Goal: Information Seeking & Learning: Learn about a topic

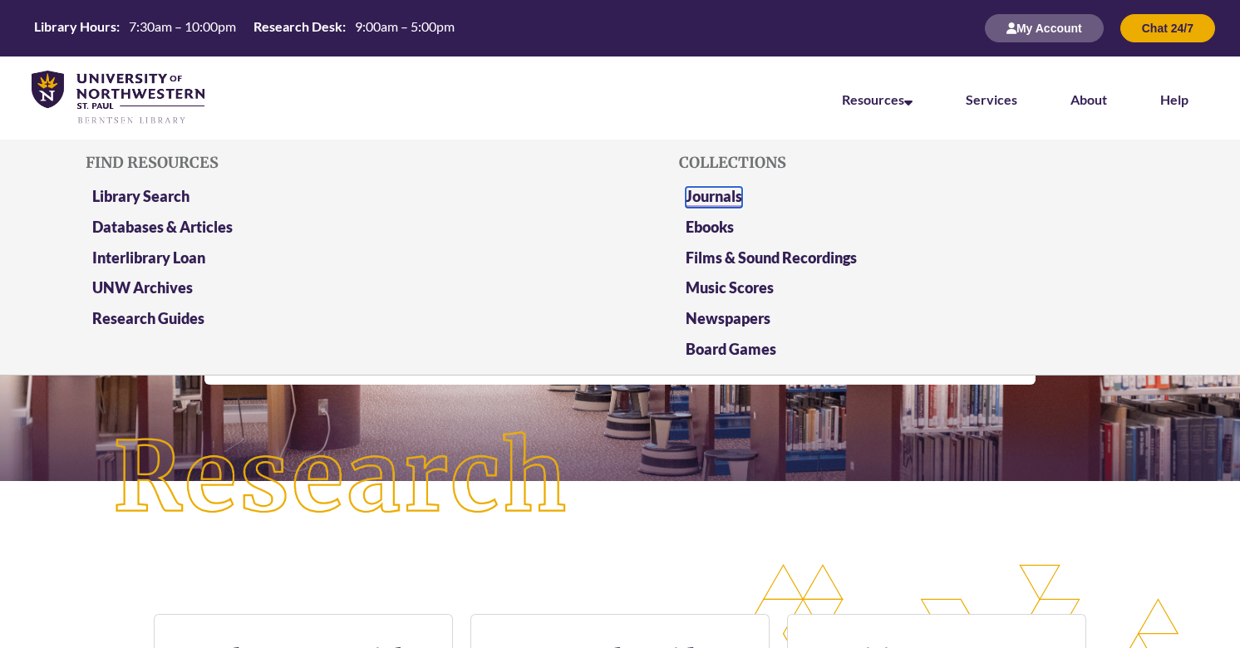
click at [718, 200] on link "Journals" at bounding box center [714, 197] width 57 height 21
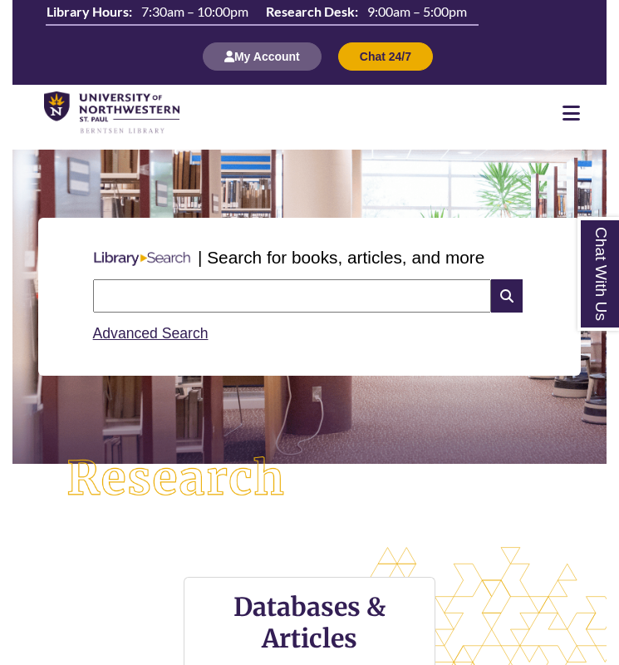
scroll to position [8, 8]
click at [225, 295] on input "text" at bounding box center [292, 295] width 399 height 33
type input "*"
type input "**********"
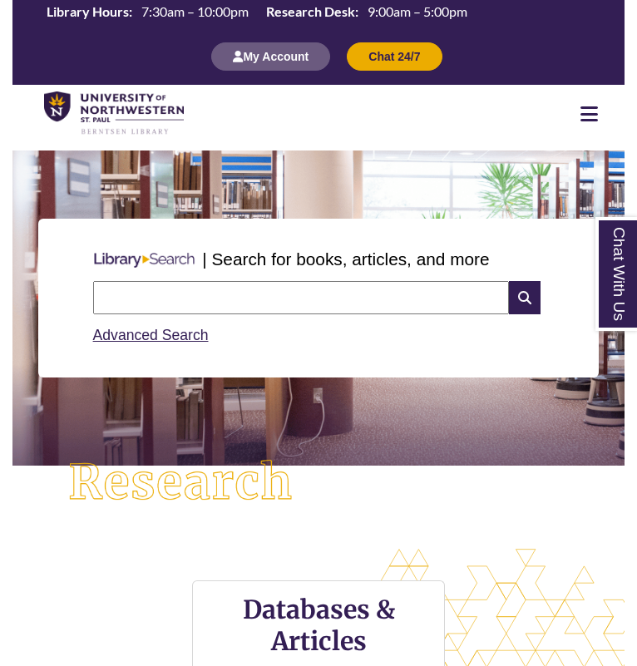
scroll to position [571, 612]
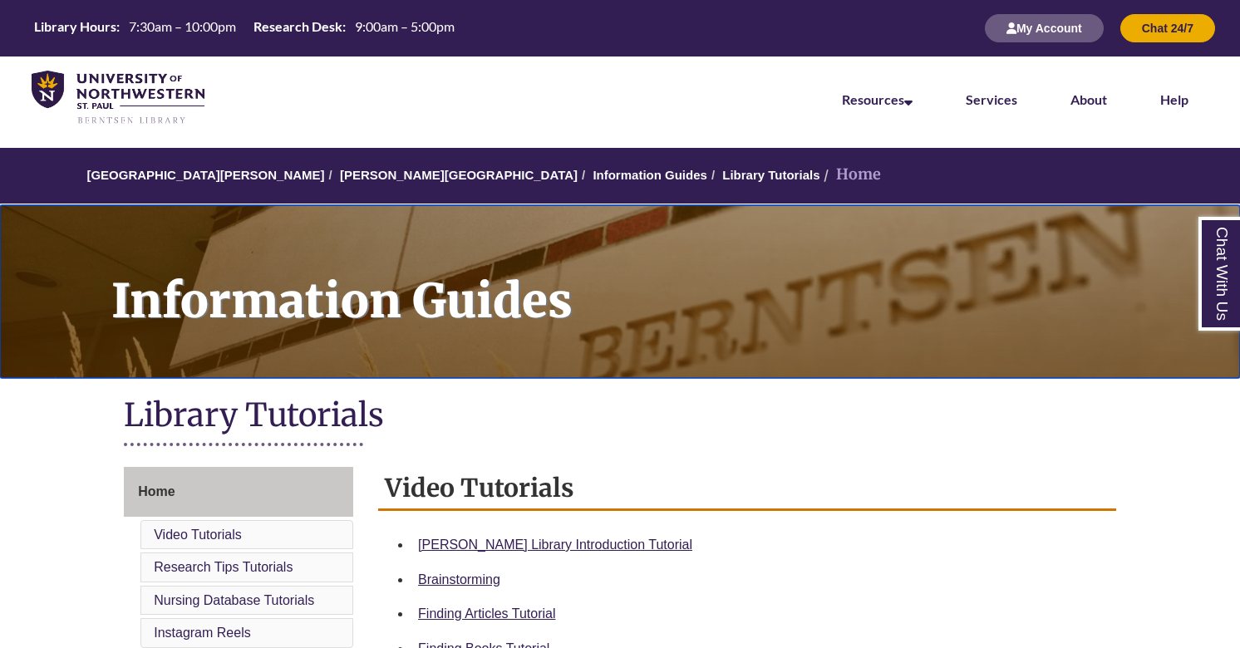
click at [735, 342] on h1 "Information Guides" at bounding box center [666, 280] width 1147 height 151
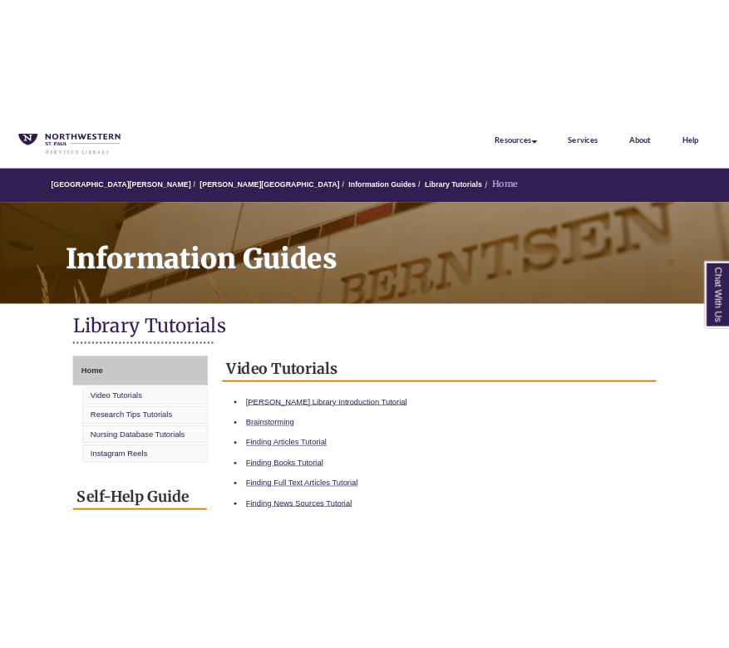
scroll to position [98, 0]
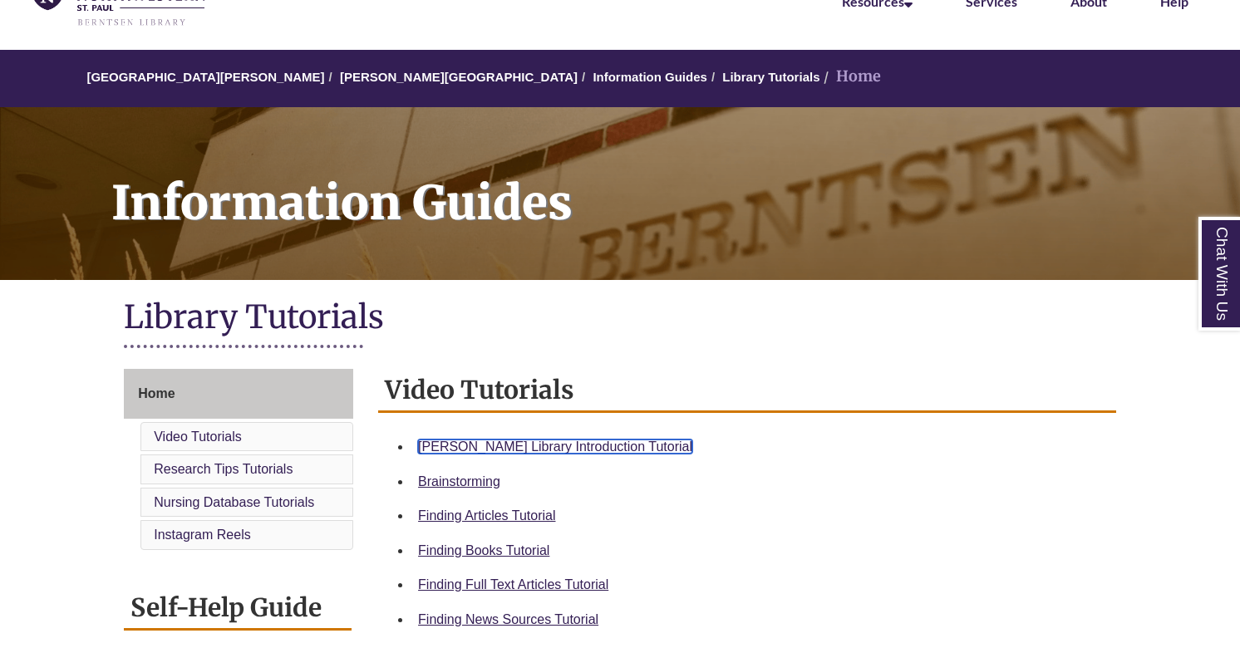
click at [550, 452] on link "[PERSON_NAME] Library Introduction Tutorial" at bounding box center [555, 447] width 274 height 14
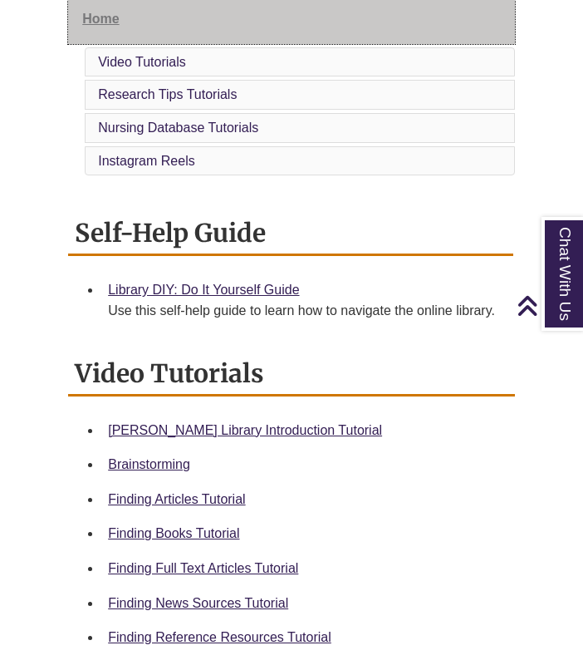
scroll to position [2571, 0]
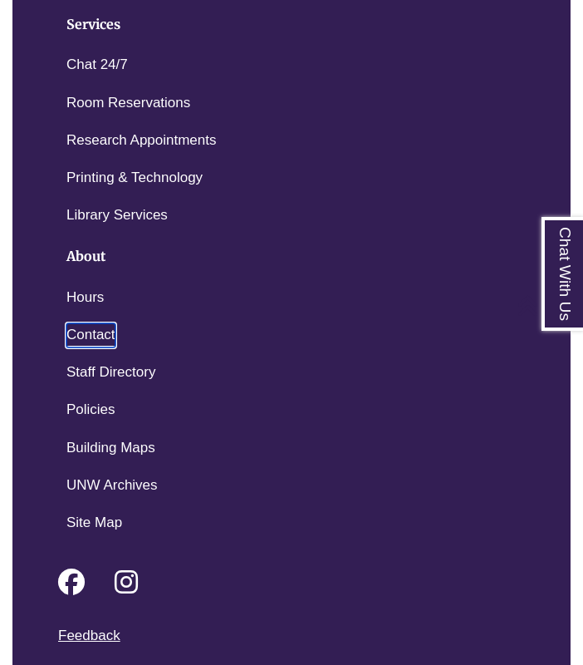
click at [101, 329] on link "Contact" at bounding box center [90, 335] width 49 height 24
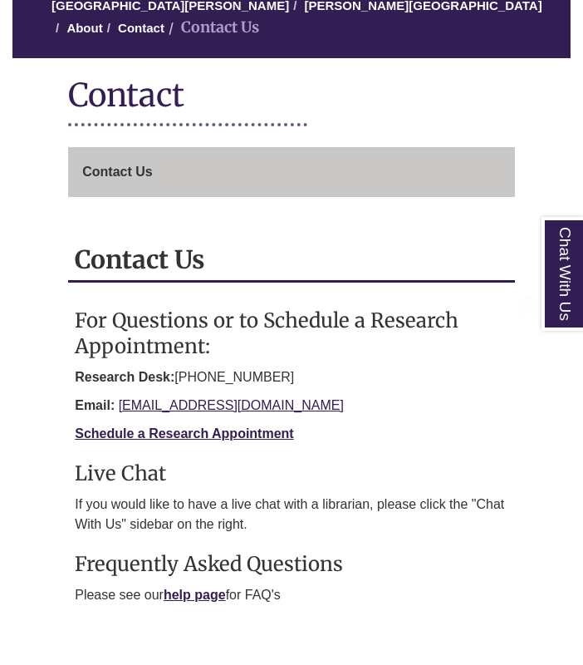
scroll to position [328, 0]
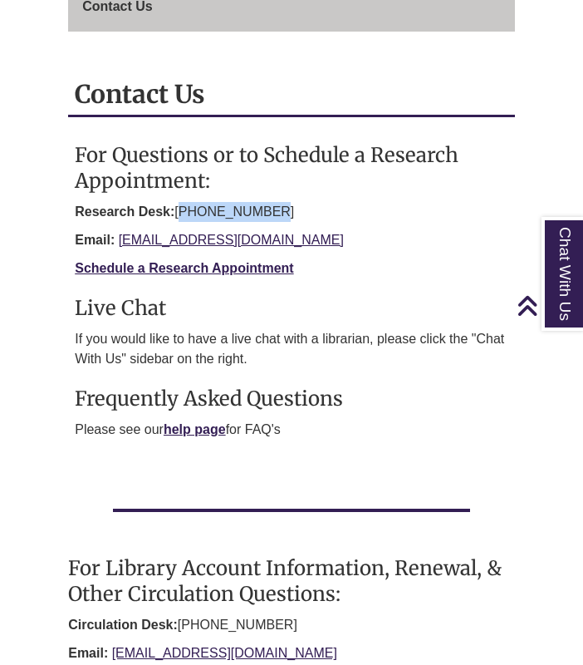
drag, startPoint x: 178, startPoint y: 213, endPoint x: 264, endPoint y: 214, distance: 86.4
click at [264, 214] on p "Research Desk: 651-286-7708" at bounding box center [292, 212] width 434 height 20
copy p "[PHONE_NUMBER]"
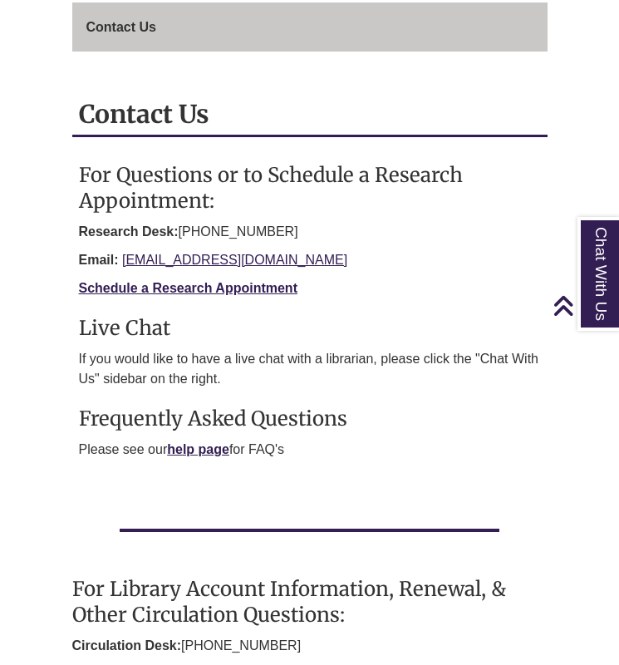
scroll to position [0, 0]
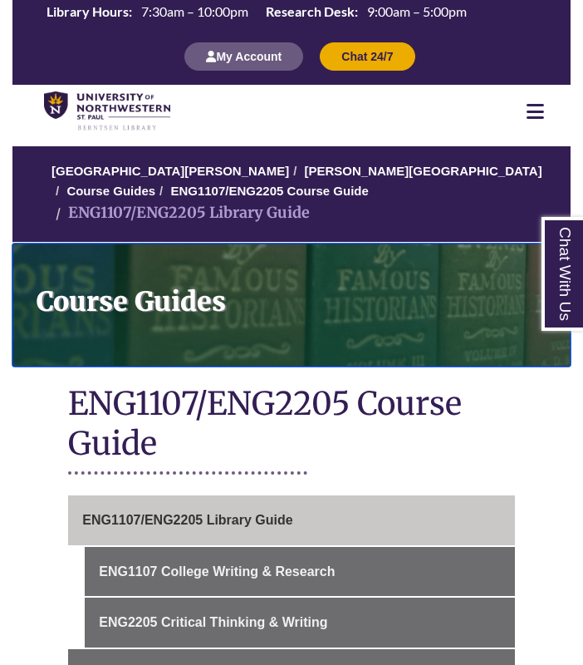
click at [437, 272] on h1 "Course Guides" at bounding box center [298, 293] width 545 height 101
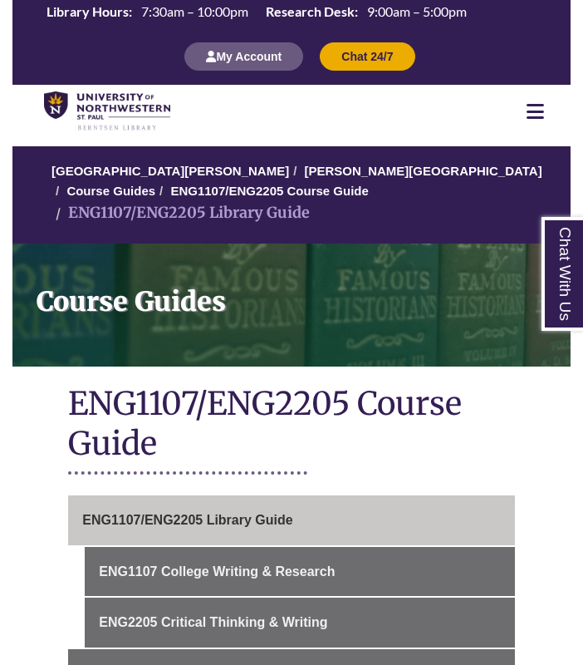
scroll to position [996, 0]
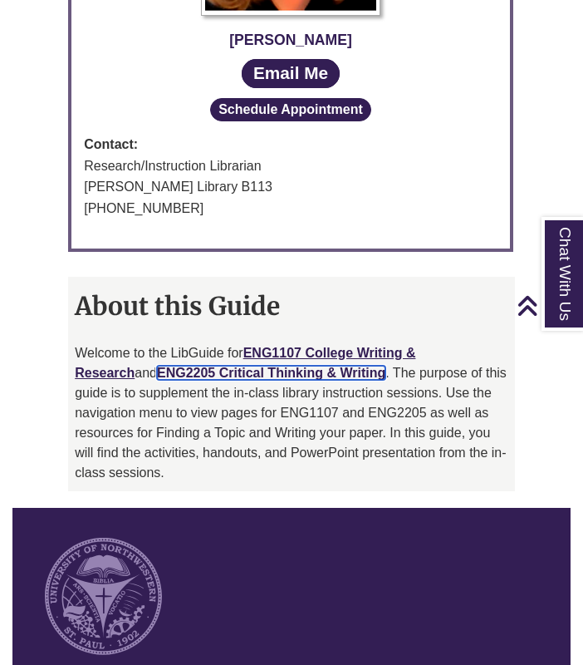
click at [177, 366] on link "ENG2205 Critical Thinking & Writing" at bounding box center [271, 373] width 229 height 14
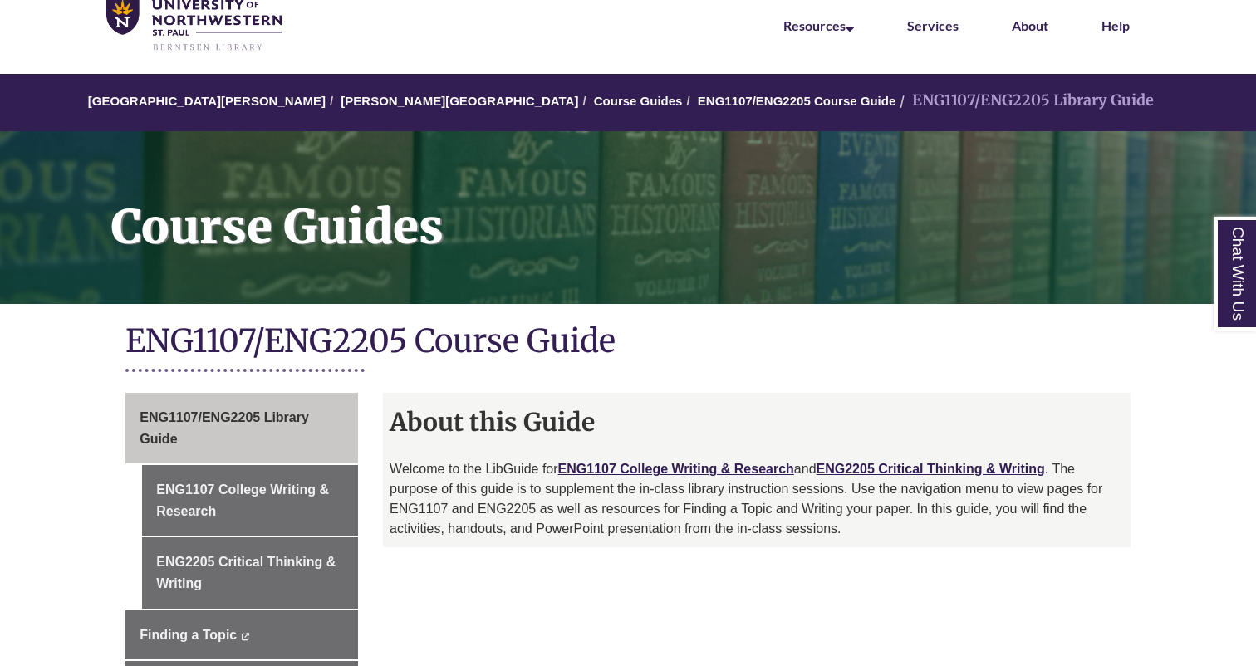
scroll to position [62, 0]
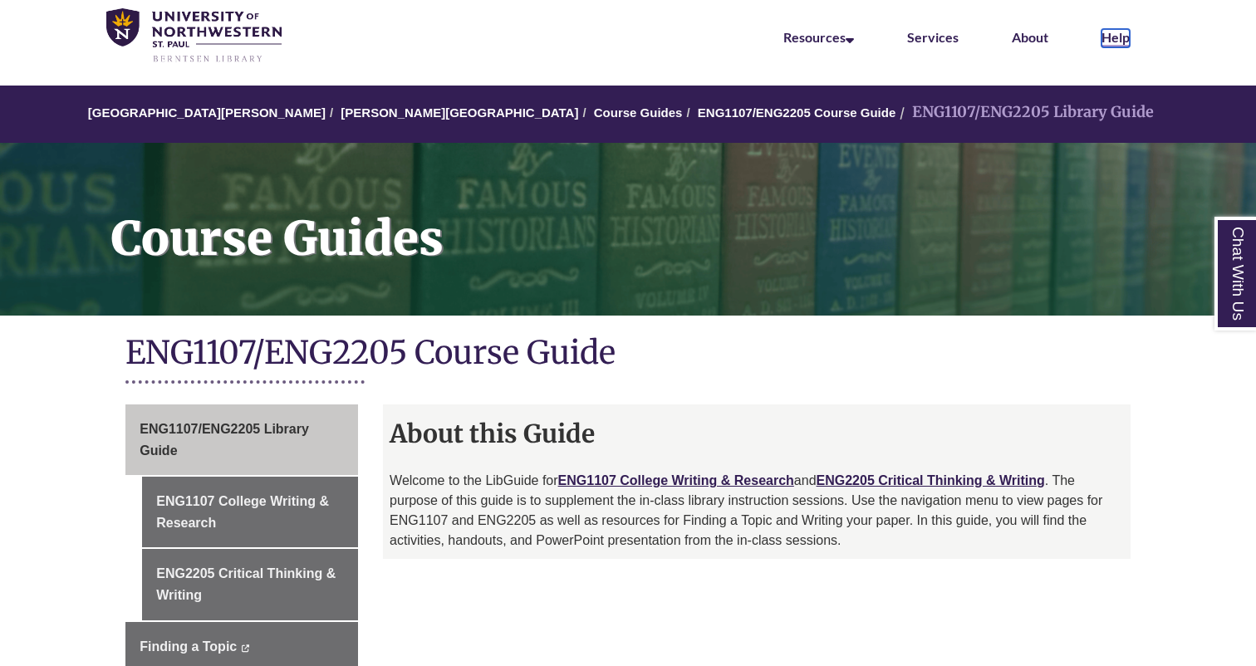
click at [582, 34] on link "Help" at bounding box center [1116, 38] width 28 height 18
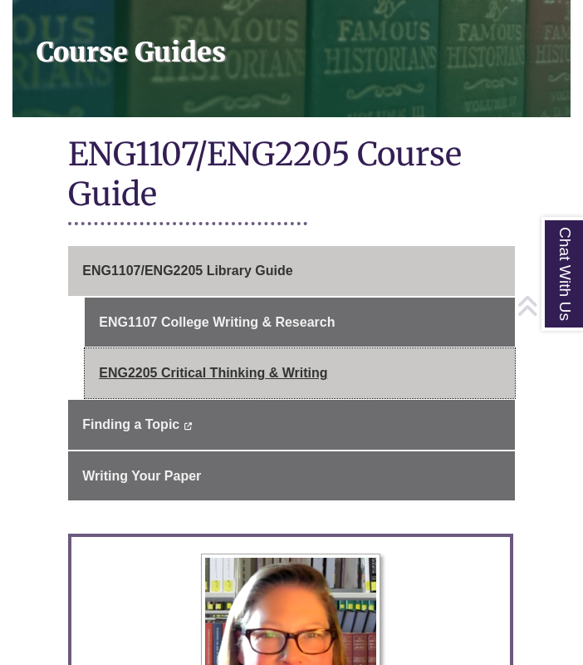
scroll to position [253, 0]
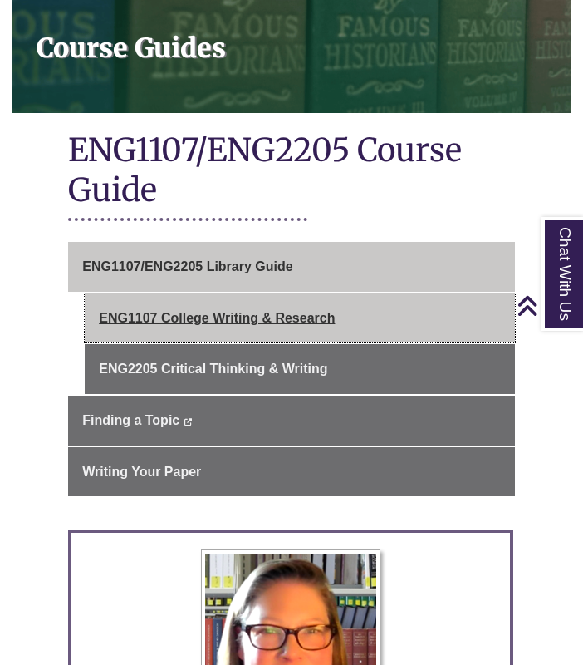
click at [300, 305] on link "ENG1107 College Writing & Research" at bounding box center [300, 318] width 430 height 50
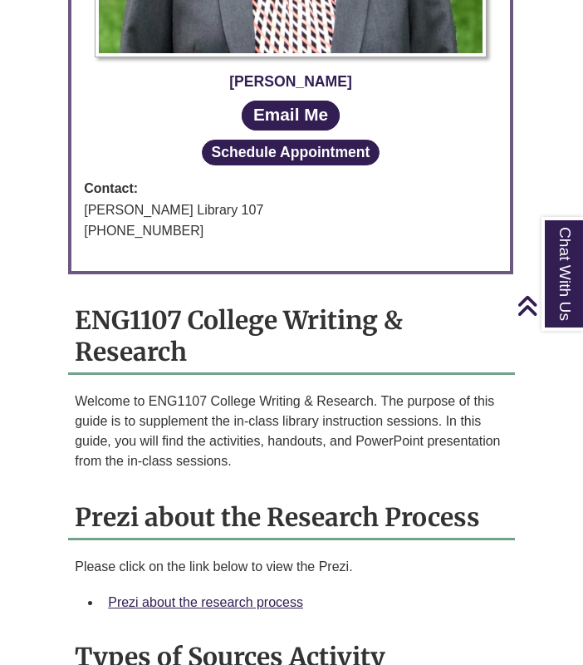
scroll to position [1108, 0]
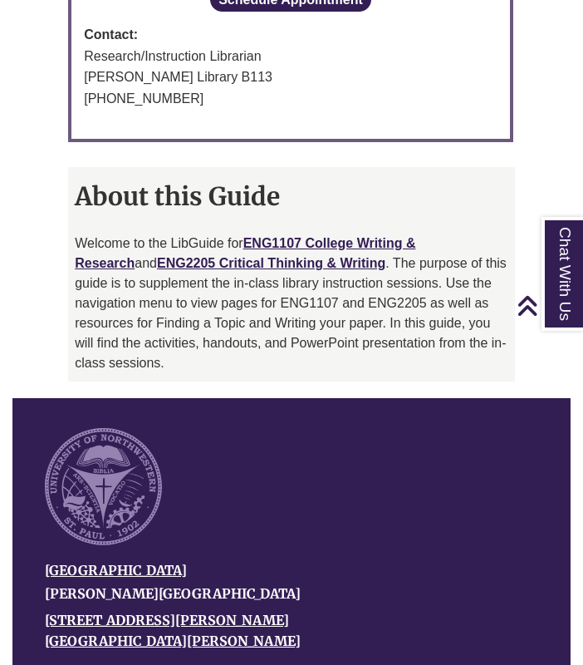
scroll to position [1104, 0]
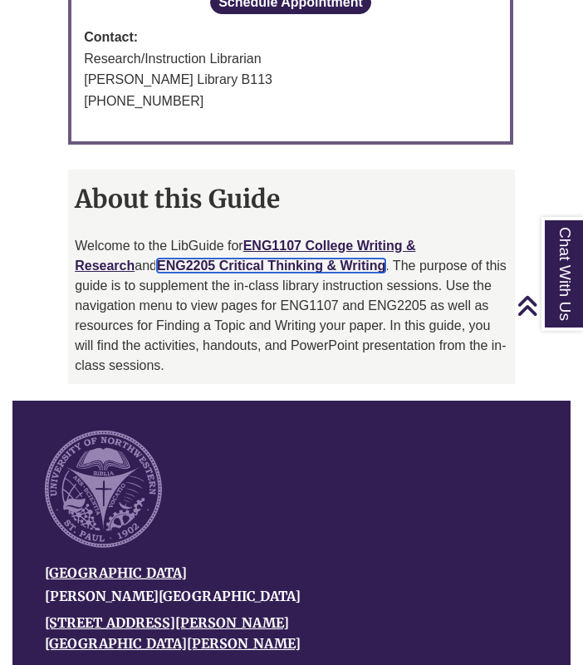
click at [249, 258] on link "ENG2205 Critical Thinking & Writing" at bounding box center [271, 265] width 229 height 14
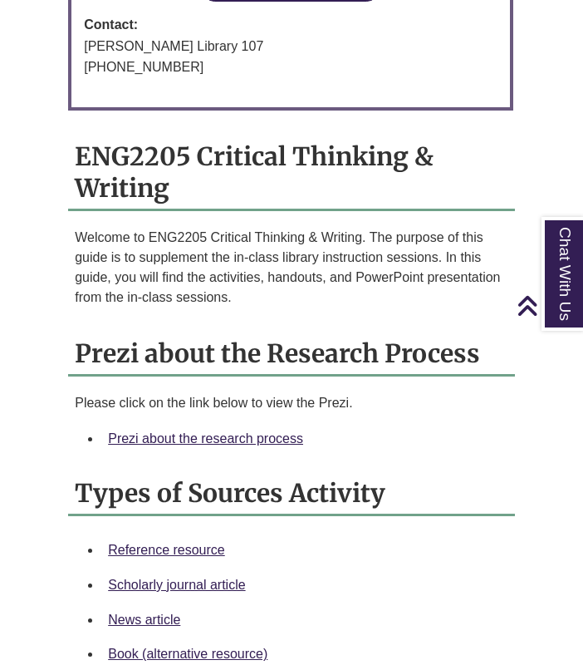
scroll to position [1356, 0]
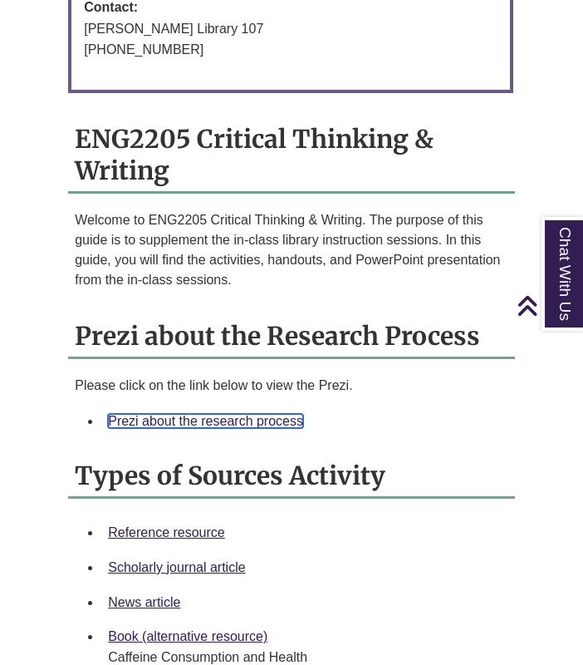
click at [242, 414] on link "Prezi about the research process" at bounding box center [205, 421] width 195 height 14
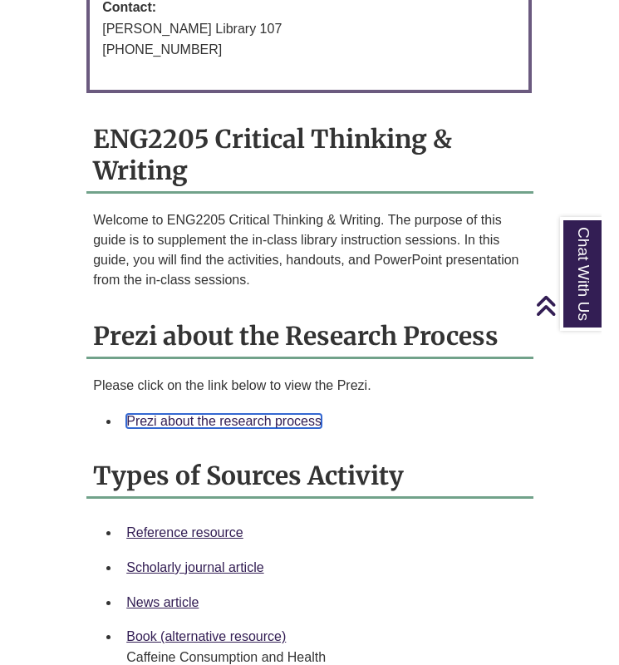
scroll to position [1389, 0]
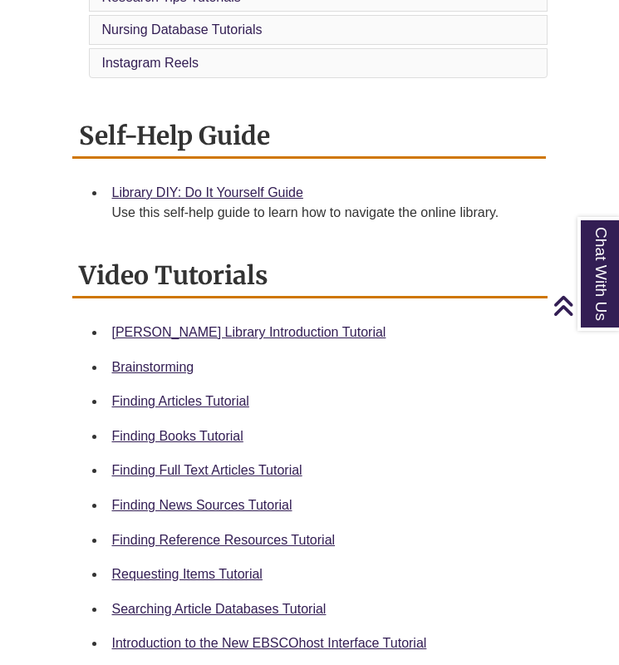
scroll to position [592, 0]
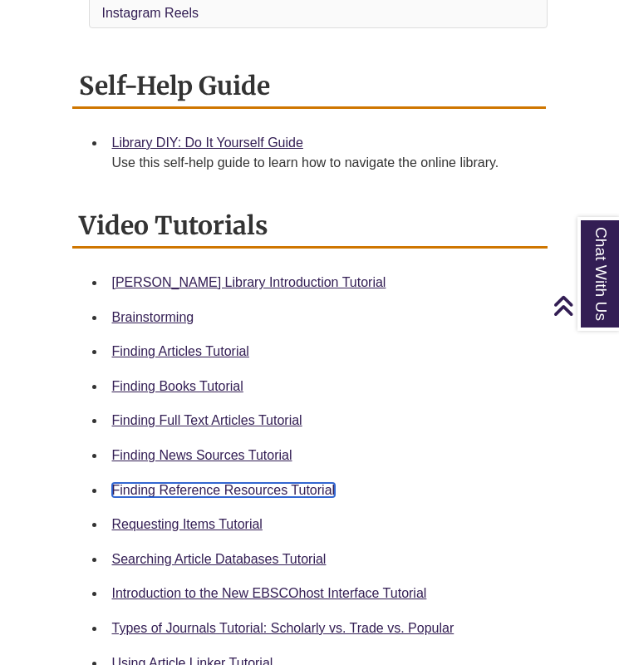
click at [254, 488] on link "Finding Reference Resources Tutorial" at bounding box center [224, 490] width 224 height 14
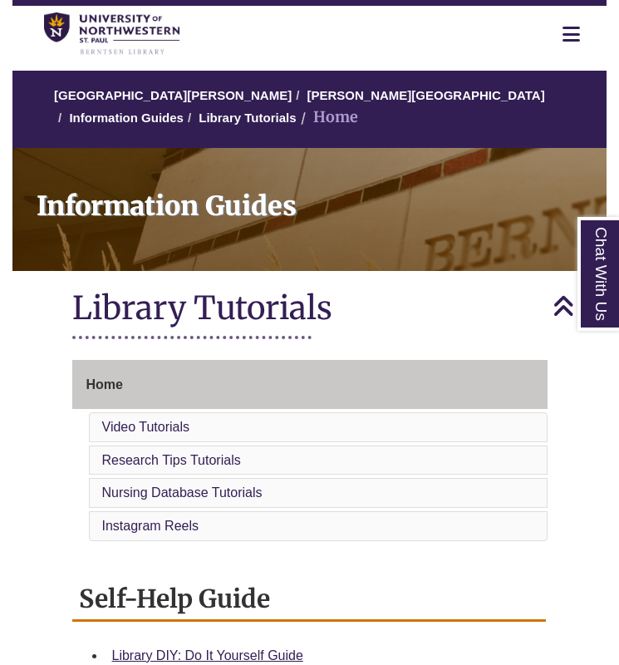
scroll to position [0, 0]
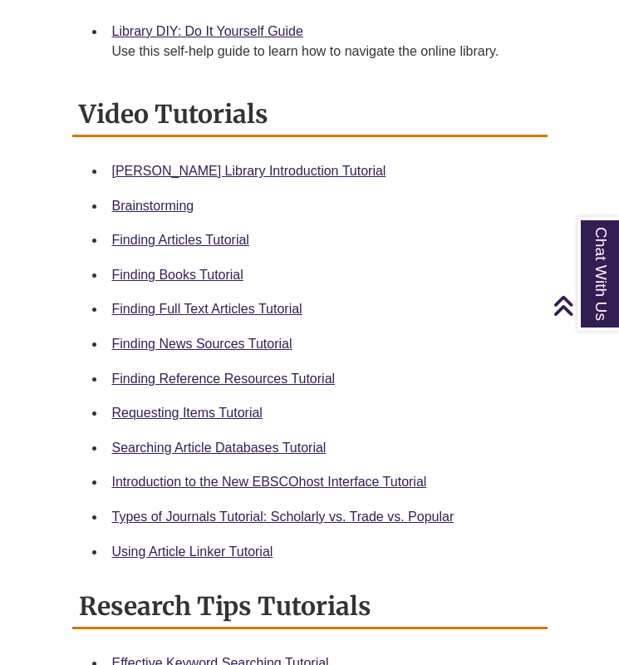
scroll to position [707, 0]
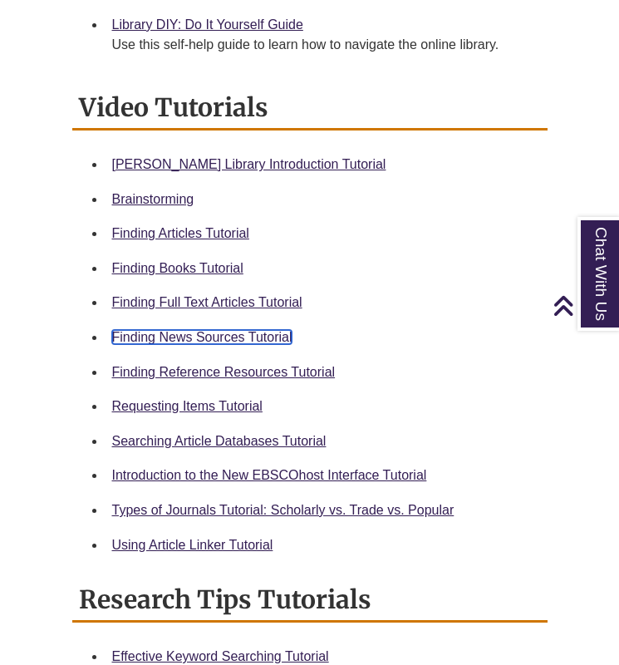
click at [227, 334] on link "Finding News Sources Tutorial" at bounding box center [202, 337] width 180 height 14
